Goal: Check status: Check status

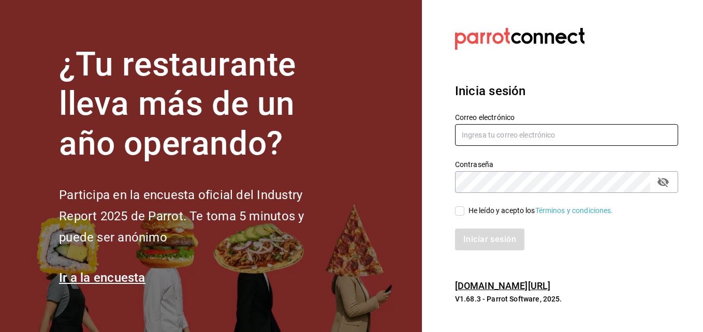
type input "[EMAIL_ADDRESS][DOMAIN_NAME]"
click at [462, 212] on input "He leído y acepto los Términos y condiciones." at bounding box center [459, 211] width 9 height 9
checkbox input "true"
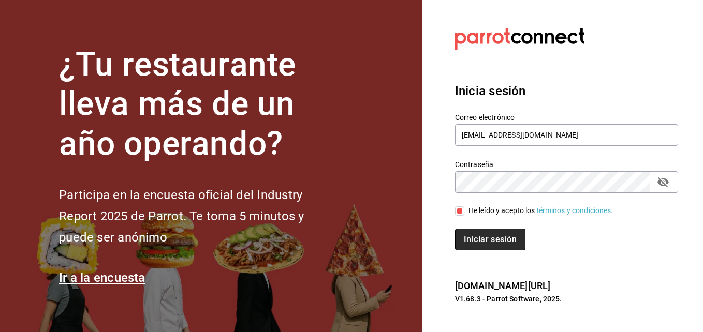
click at [487, 236] on button "Iniciar sesión" at bounding box center [490, 240] width 70 height 22
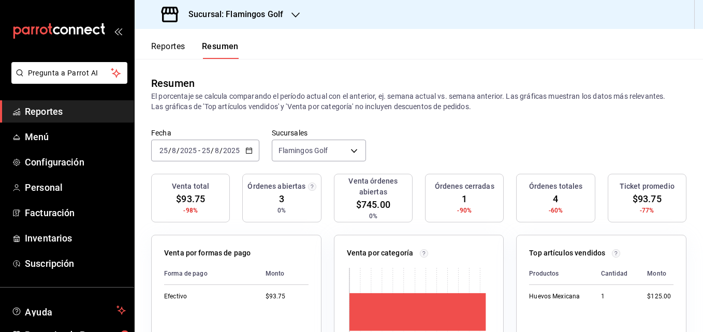
click at [166, 49] on button "Reportes" at bounding box center [168, 50] width 34 height 18
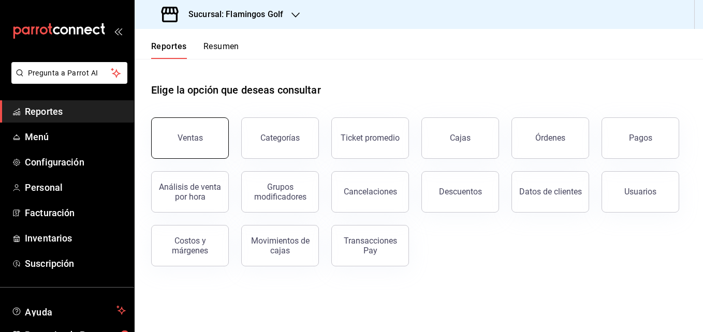
click at [195, 148] on button "Ventas" at bounding box center [190, 138] width 78 height 41
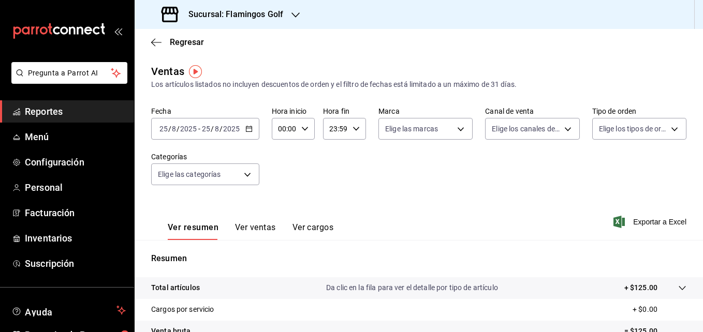
click at [249, 131] on icon "button" at bounding box center [248, 128] width 7 height 7
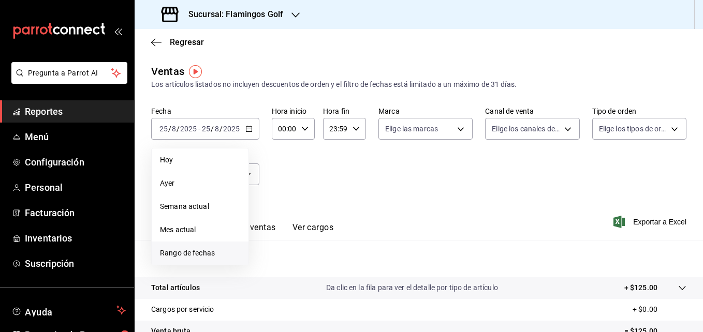
click at [194, 252] on span "Rango de fechas" at bounding box center [200, 253] width 80 height 11
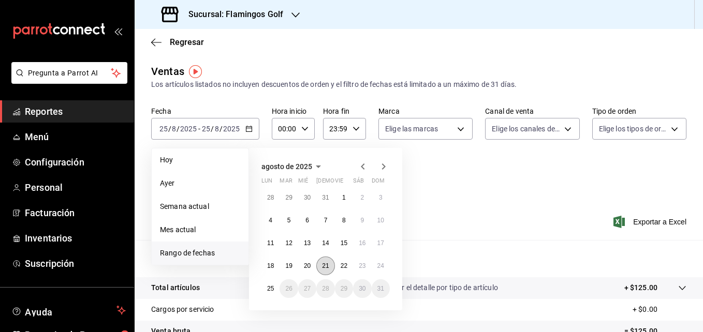
click at [326, 265] on abbr "21" at bounding box center [325, 265] width 7 height 7
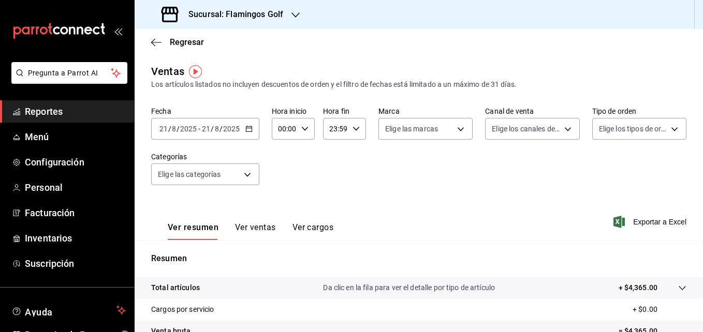
click at [251, 129] on \(Stroke\) "button" at bounding box center [249, 129] width 6 height 6
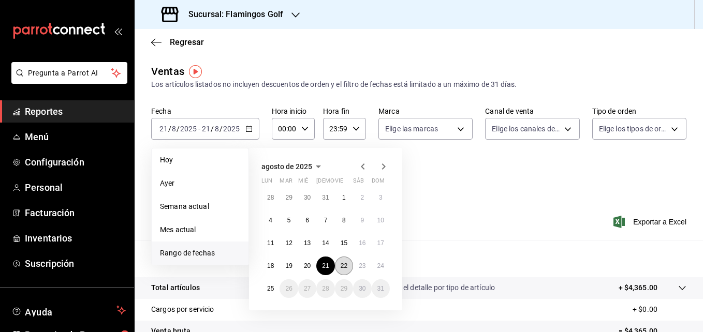
click at [344, 267] on abbr "22" at bounding box center [344, 265] width 7 height 7
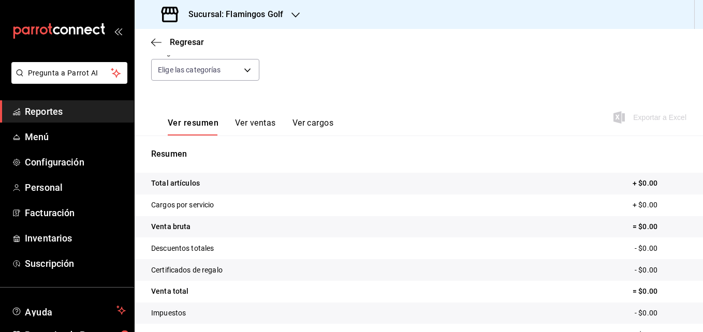
scroll to position [27, 0]
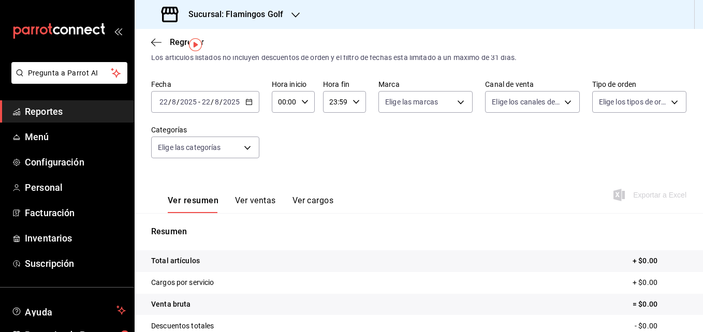
click at [250, 104] on icon "button" at bounding box center [248, 101] width 7 height 7
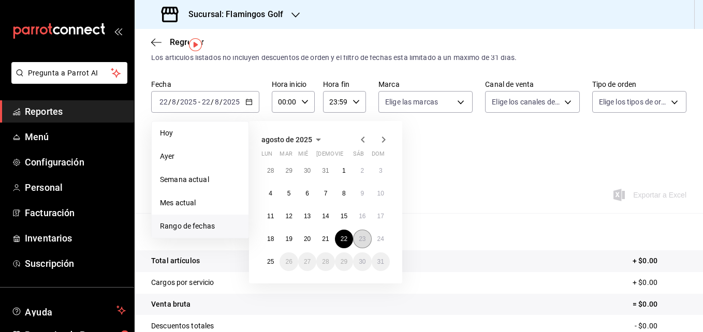
click at [362, 239] on abbr "23" at bounding box center [362, 239] width 7 height 7
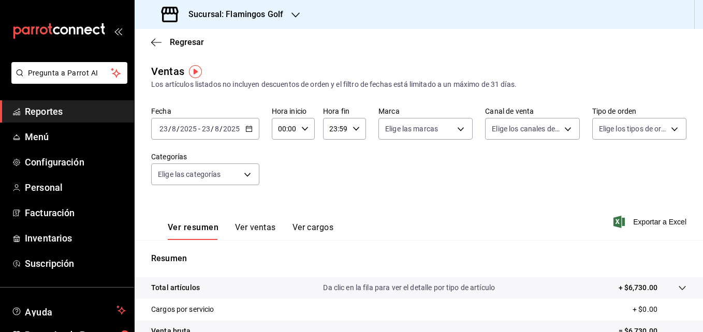
click at [247, 130] on icon "button" at bounding box center [248, 128] width 7 height 7
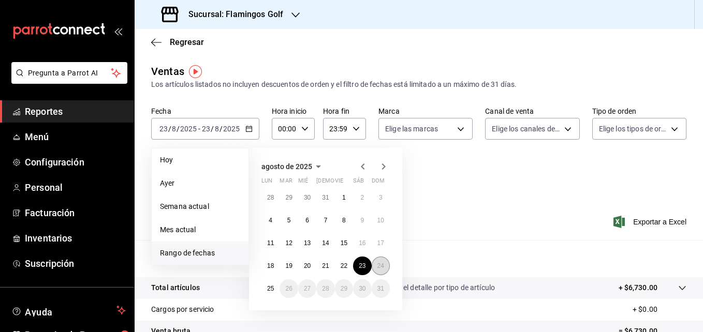
click at [379, 267] on abbr "24" at bounding box center [380, 265] width 7 height 7
click at [379, 266] on abbr "24" at bounding box center [380, 265] width 7 height 7
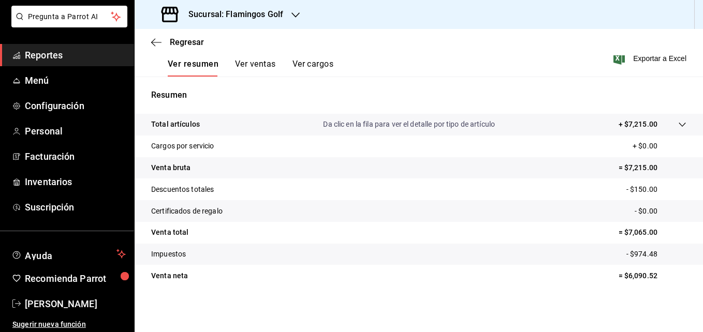
scroll to position [58, 0]
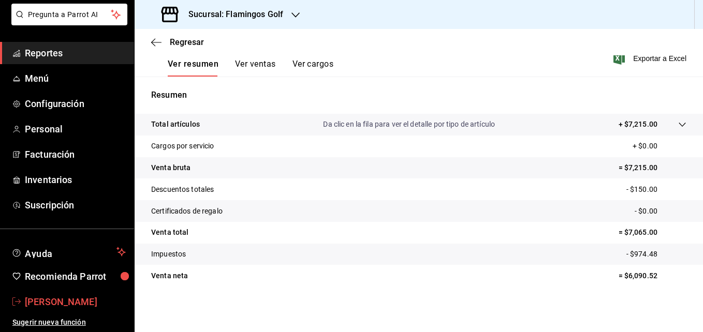
click at [75, 303] on span "Samael Joya" at bounding box center [75, 302] width 101 height 14
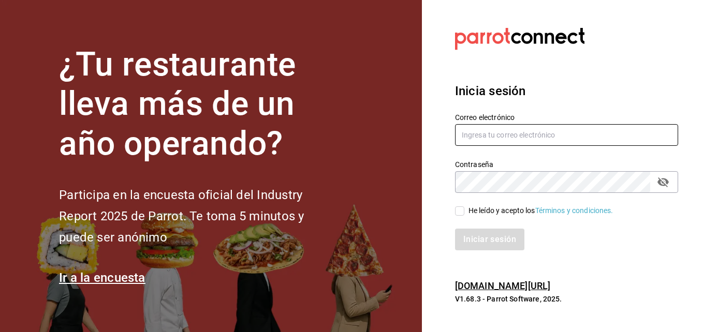
type input "[EMAIL_ADDRESS][DOMAIN_NAME]"
